Goal: Communication & Community: Answer question/provide support

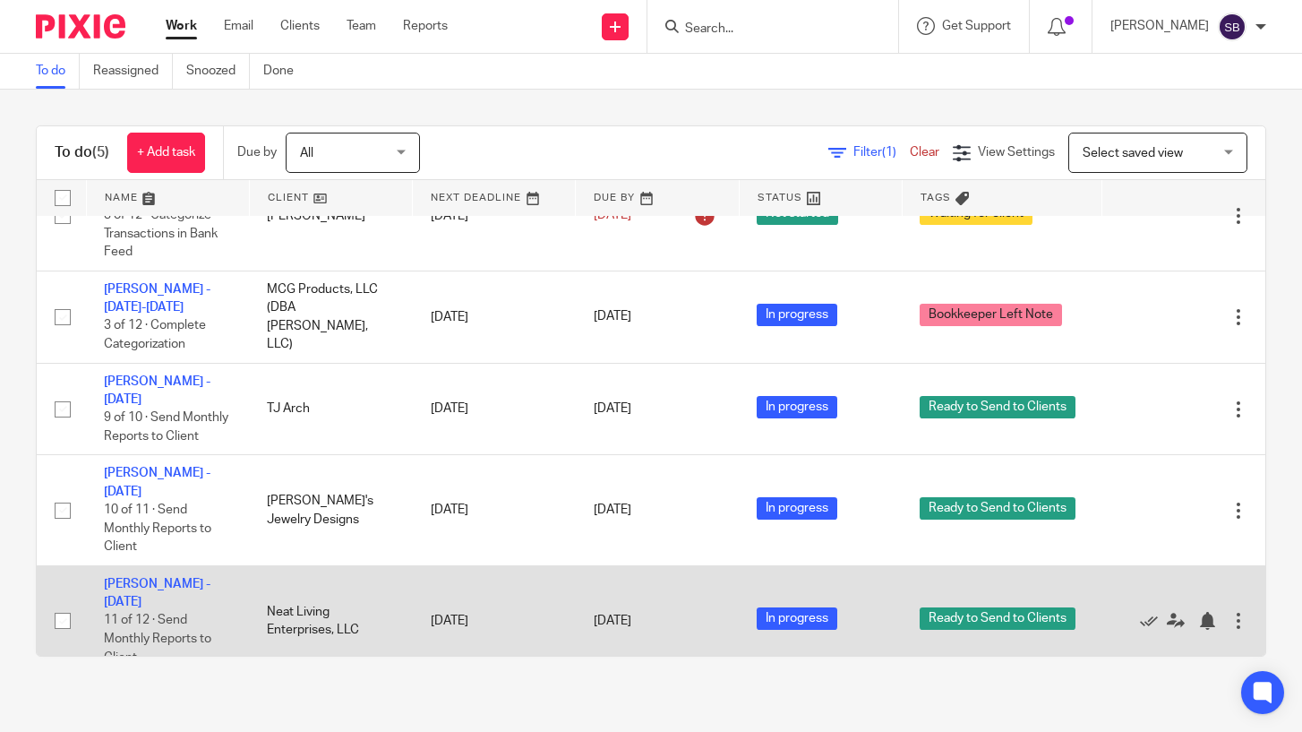
scroll to position [69, 0]
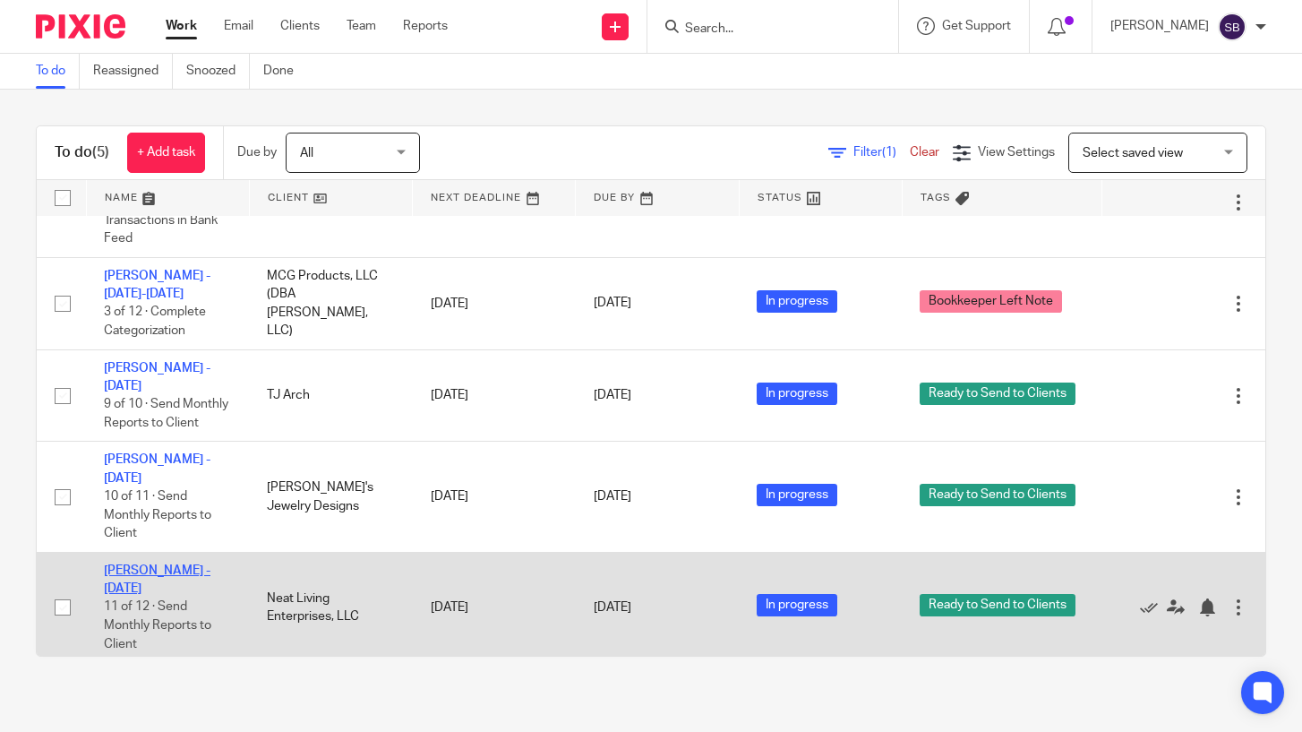
click at [194, 564] on link "[PERSON_NAME] - [DATE]" at bounding box center [157, 579] width 107 height 30
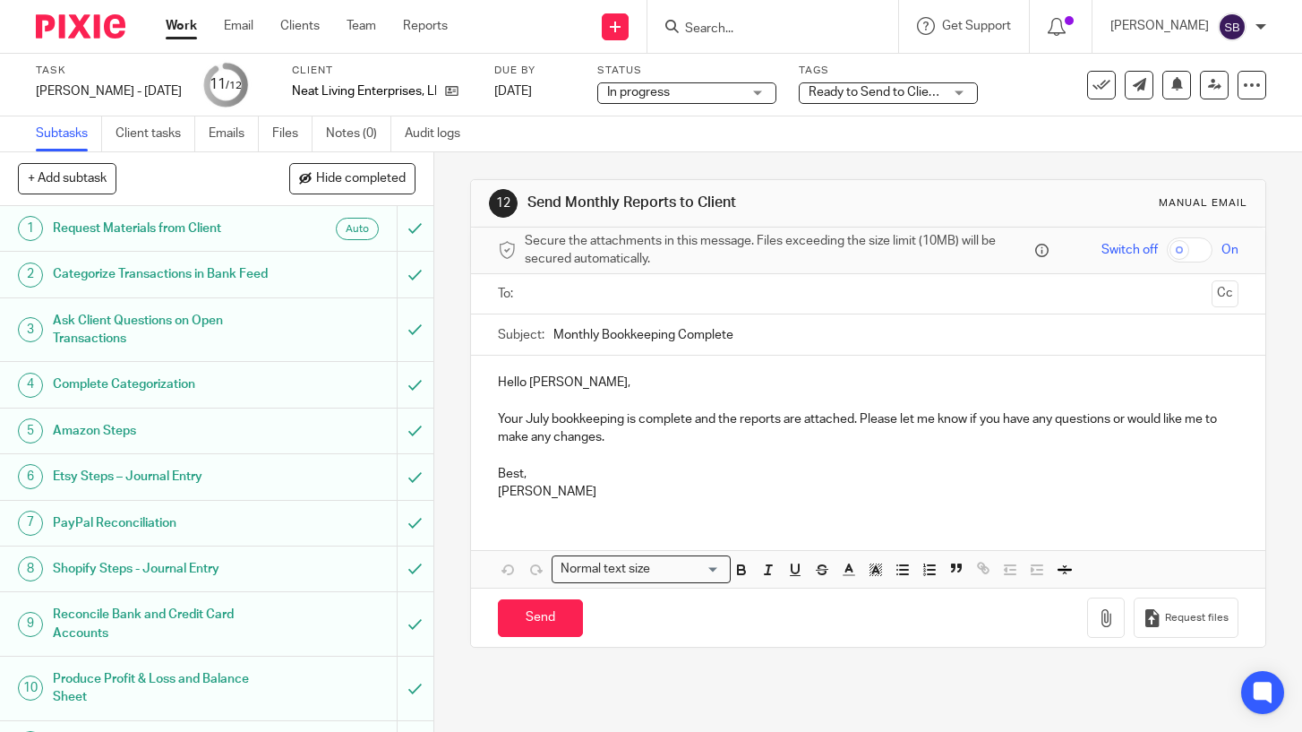
click at [549, 296] on input "text" at bounding box center [867, 294] width 672 height 21
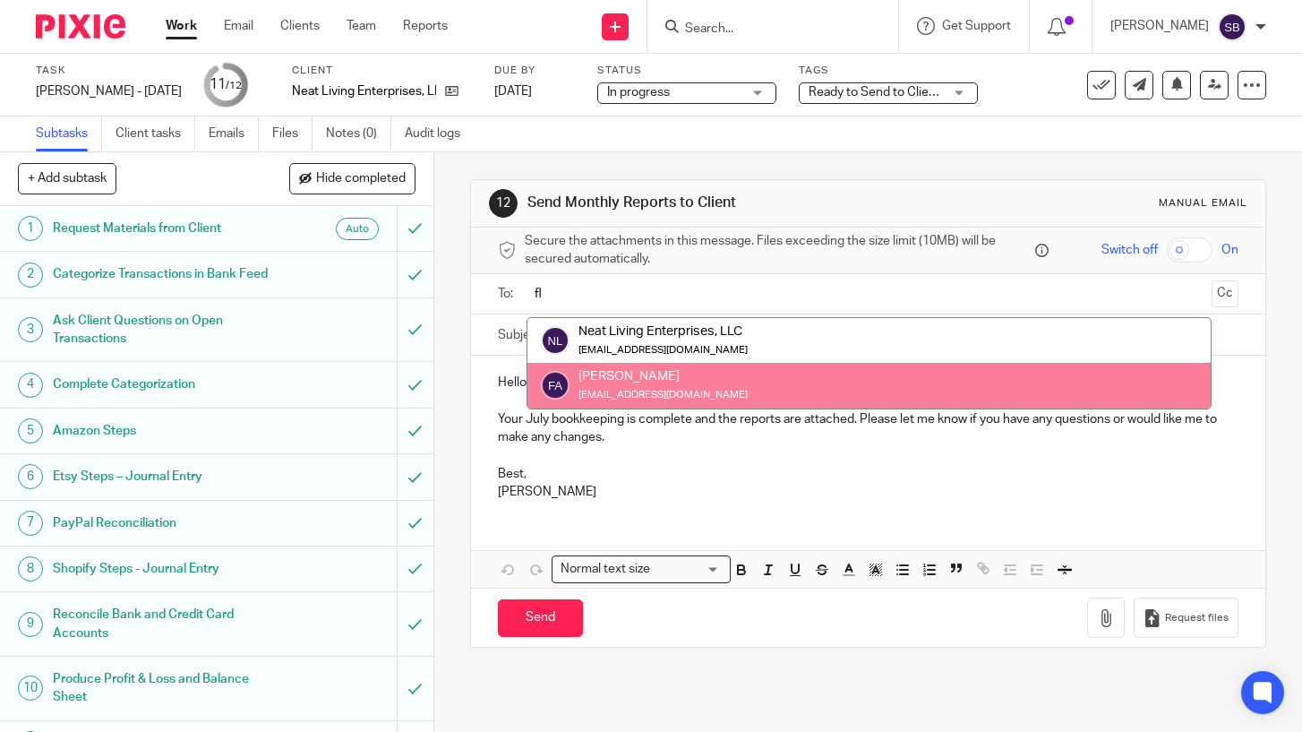
type input "fl"
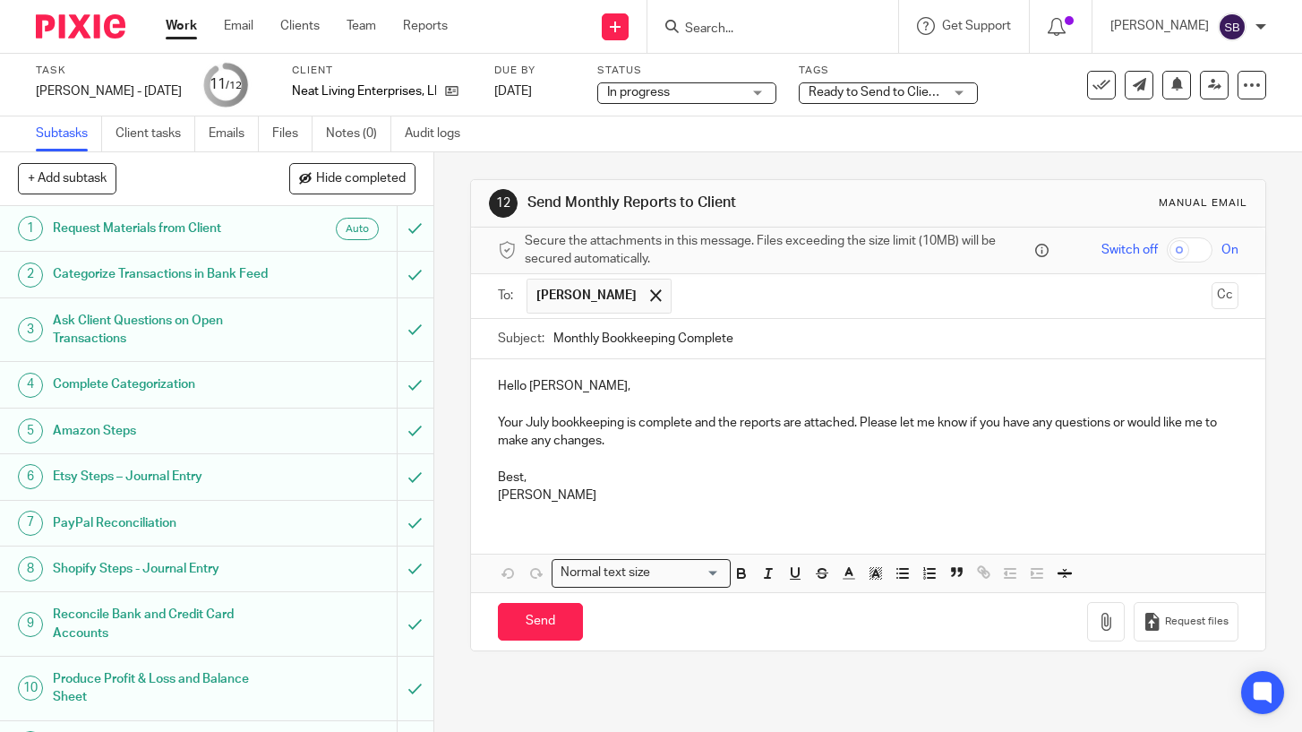
click at [527, 387] on p "Hello [PERSON_NAME]," at bounding box center [868, 386] width 741 height 18
click at [570, 385] on p "Hello, Flavia," at bounding box center [868, 386] width 741 height 18
click at [694, 424] on p "Your July bookkeeping is complete and the reports are attached. Please let me k…" at bounding box center [868, 432] width 741 height 37
click at [521, 475] on p "Best," at bounding box center [868, 477] width 741 height 18
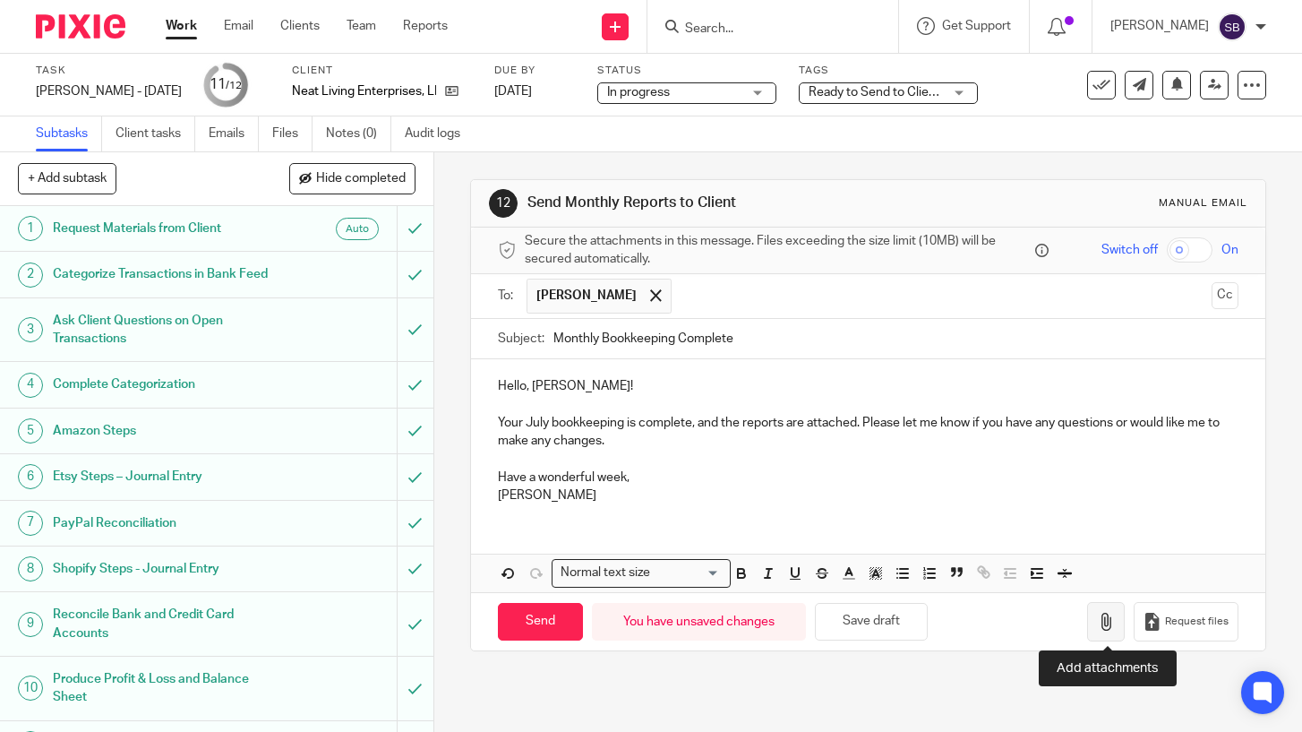
click at [1109, 616] on icon "button" at bounding box center [1106, 622] width 18 height 18
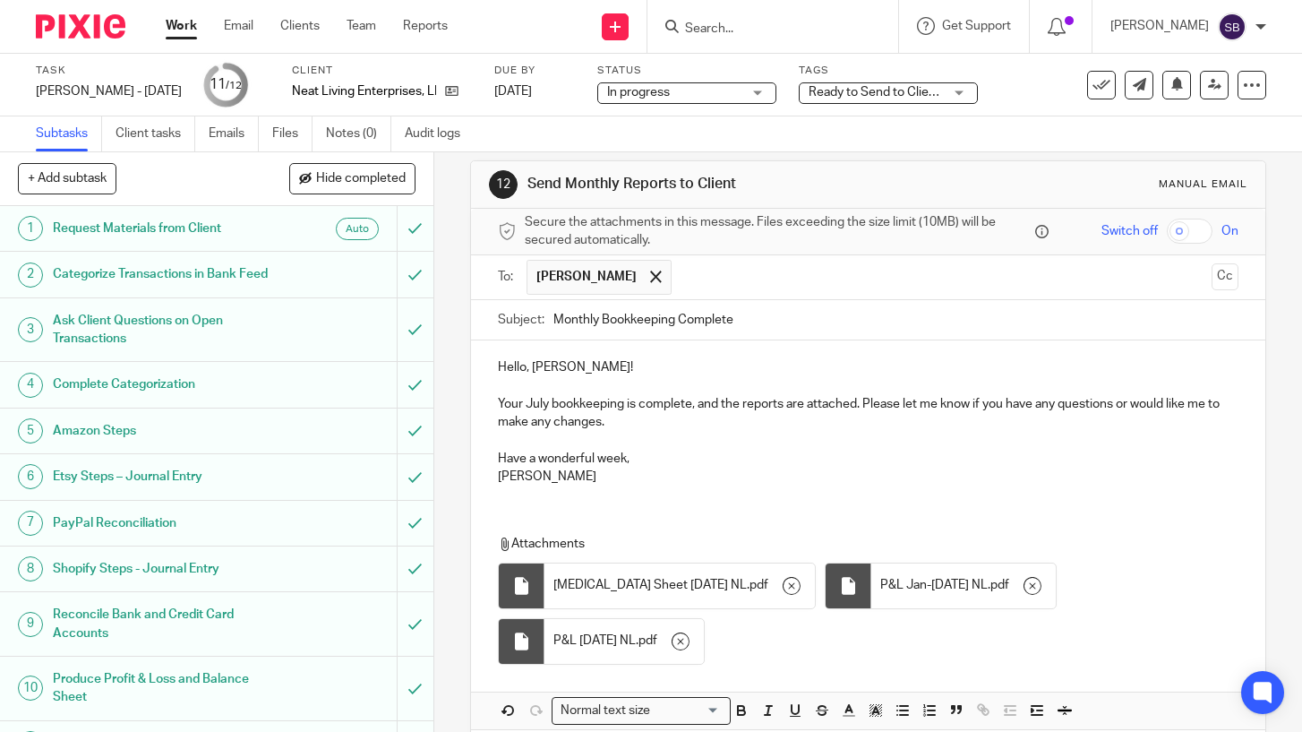
scroll to position [47, 0]
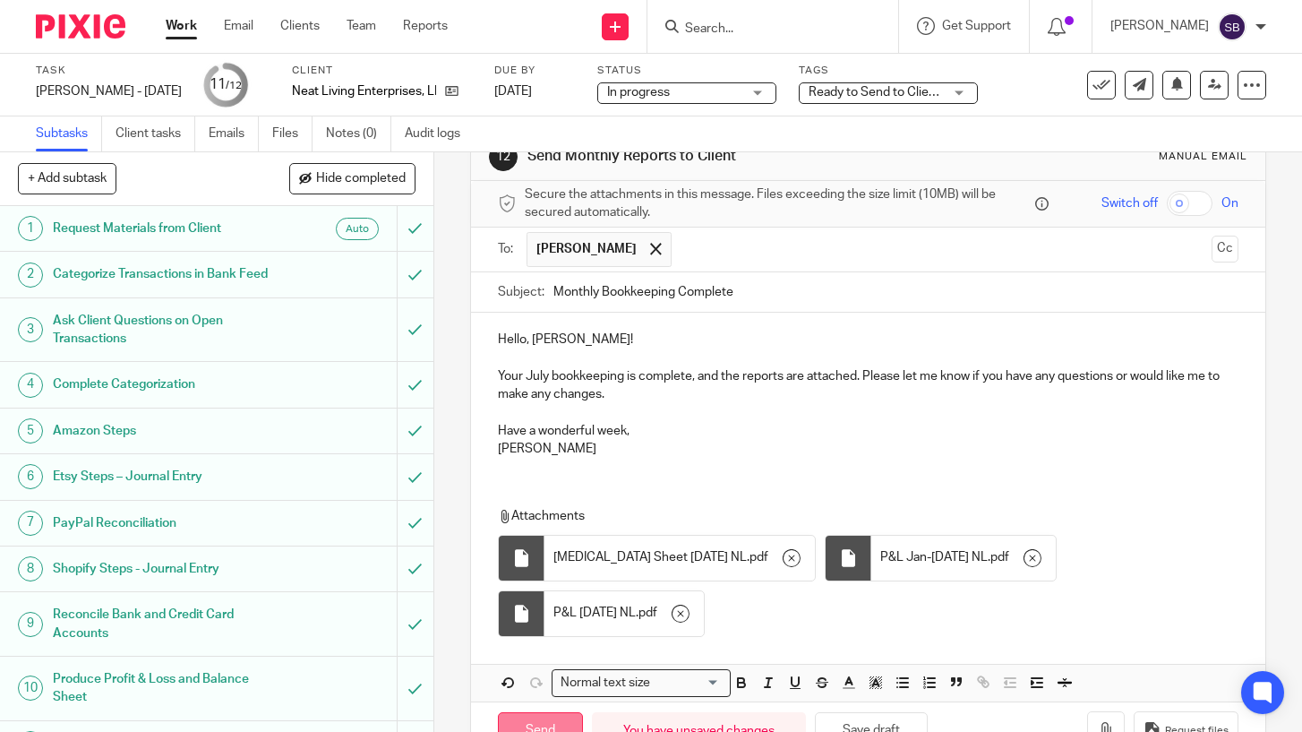
click at [548, 712] on input "Send" at bounding box center [540, 731] width 85 height 39
type input "Sent"
click at [178, 27] on link "Work" at bounding box center [181, 26] width 31 height 18
